Goal: Navigation & Orientation: Find specific page/section

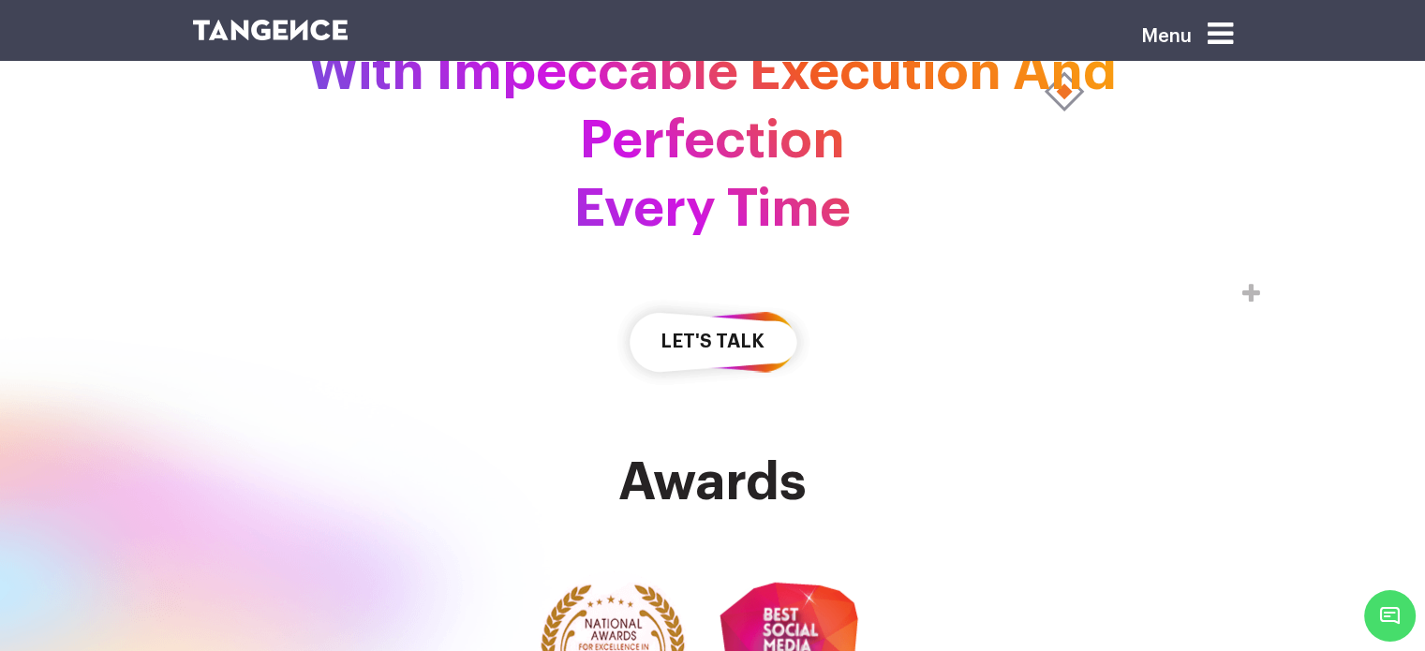
scroll to position [4927, 0]
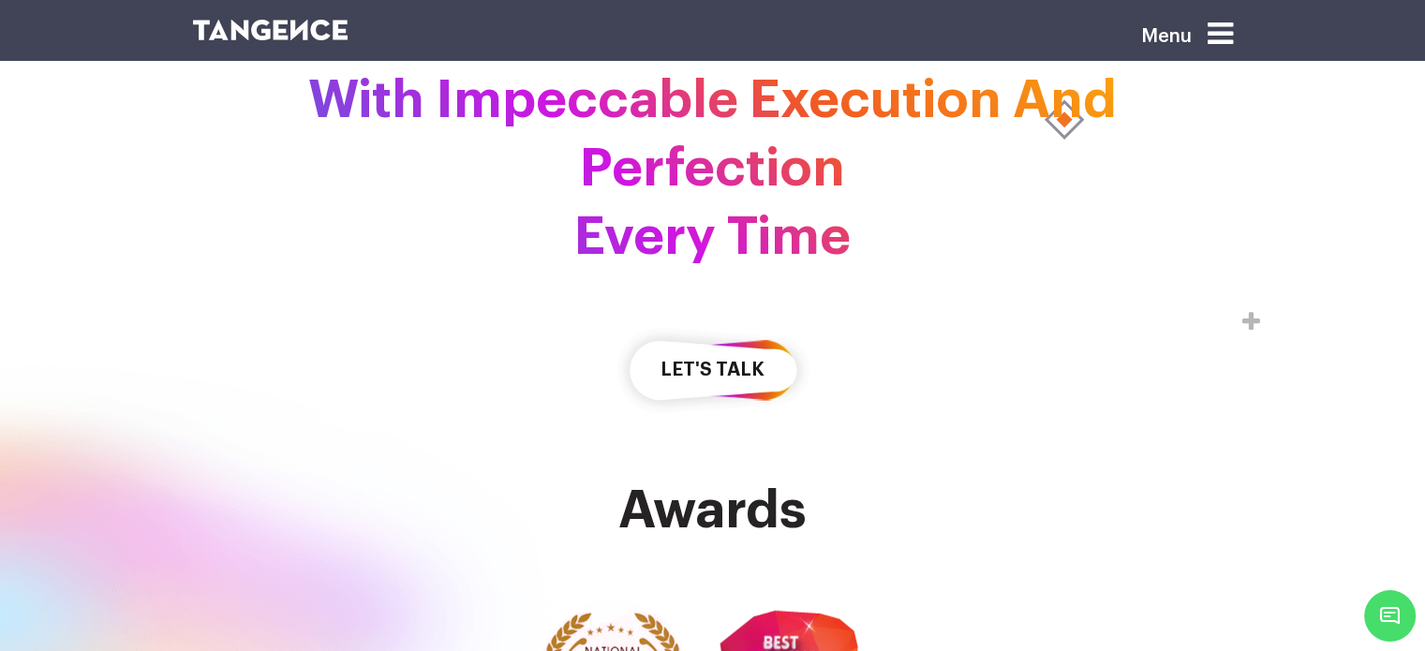
click at [1221, 46] on icon at bounding box center [1220, 34] width 25 height 30
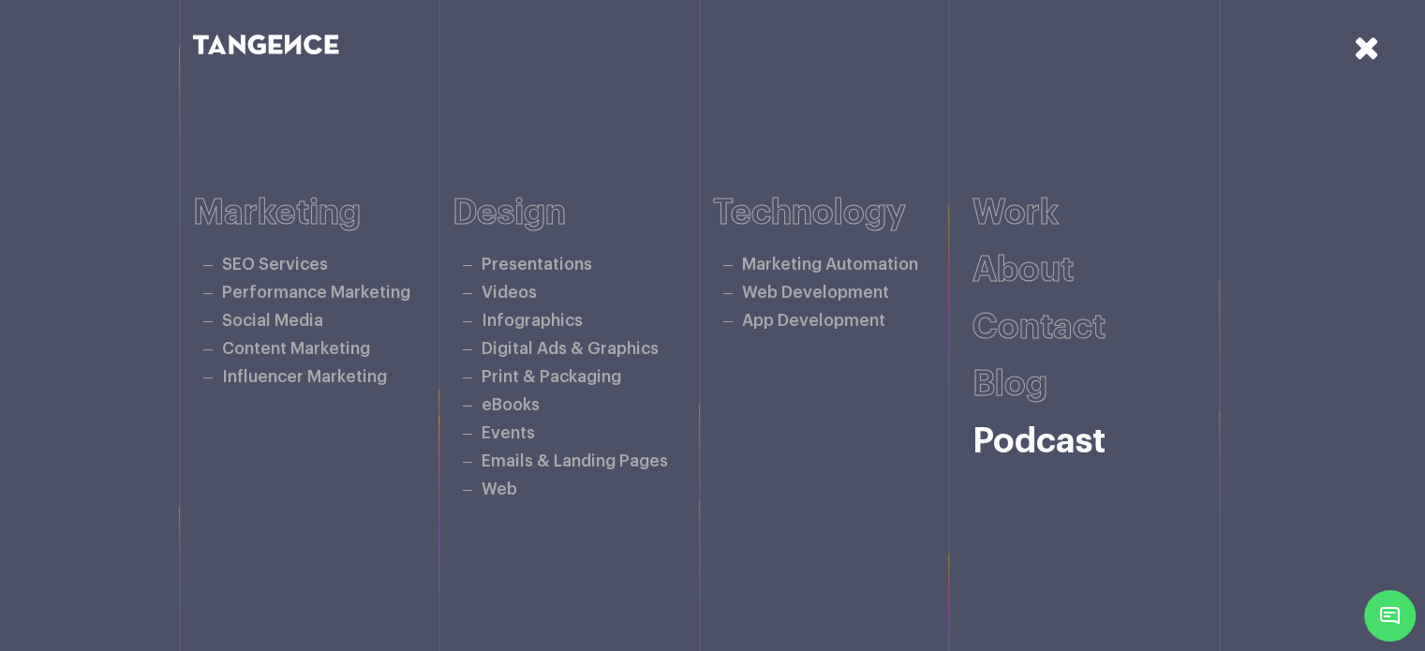
click at [1030, 440] on link "Podcast" at bounding box center [1039, 442] width 133 height 35
